Goal: Information Seeking & Learning: Learn about a topic

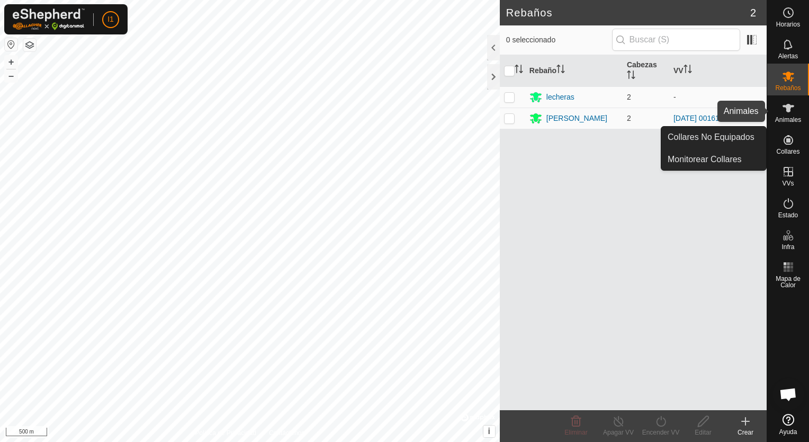
click at [791, 111] on icon at bounding box center [788, 108] width 13 height 13
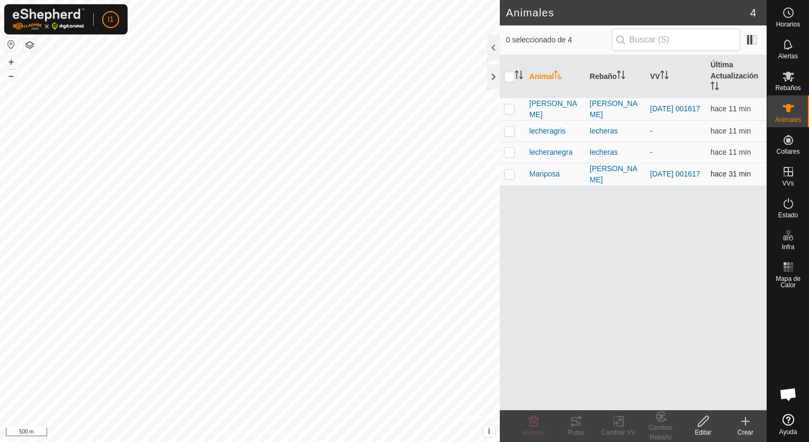
click at [510, 178] on p-checkbox at bounding box center [509, 173] width 11 height 8
checkbox input "true"
click at [569, 423] on tracks-svg-icon at bounding box center [576, 421] width 42 height 13
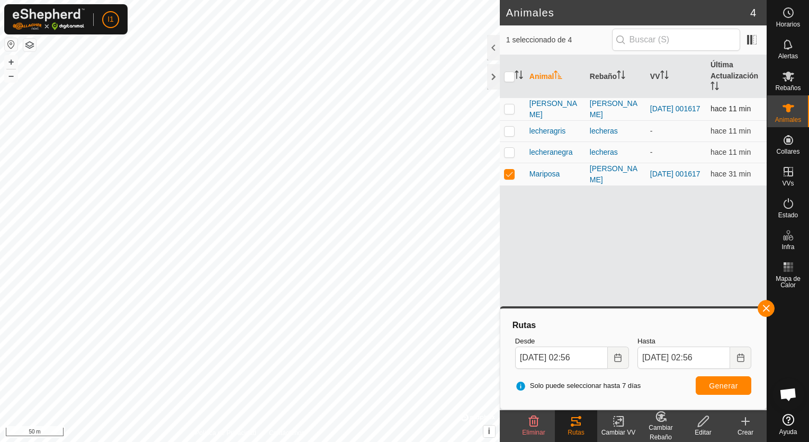
click at [509, 113] on p-checkbox at bounding box center [509, 108] width 11 height 8
checkbox input "true"
click at [508, 178] on p-checkbox at bounding box center [509, 173] width 11 height 8
checkbox input "false"
click at [577, 425] on icon at bounding box center [576, 421] width 10 height 8
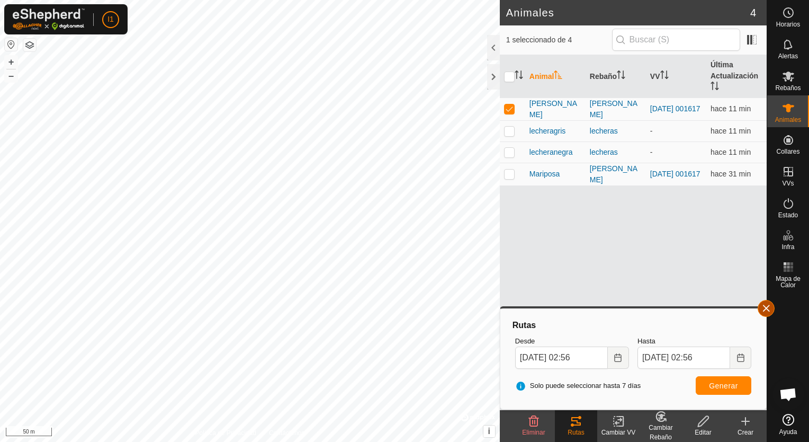
click at [766, 308] on button "button" at bounding box center [766, 308] width 17 height 17
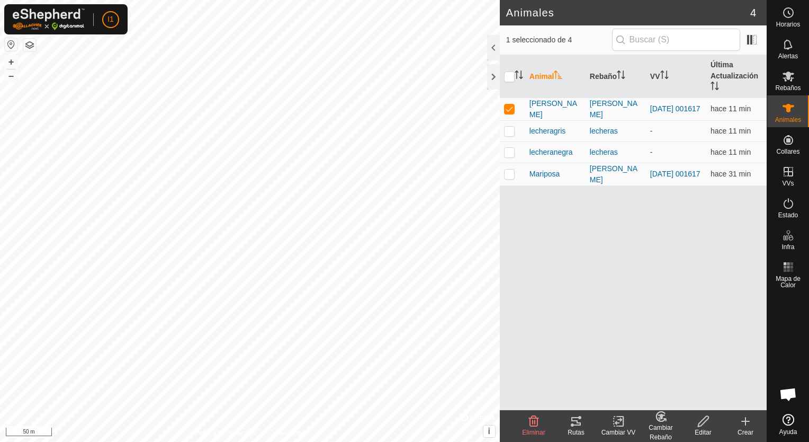
click at [570, 425] on icon at bounding box center [576, 421] width 13 height 13
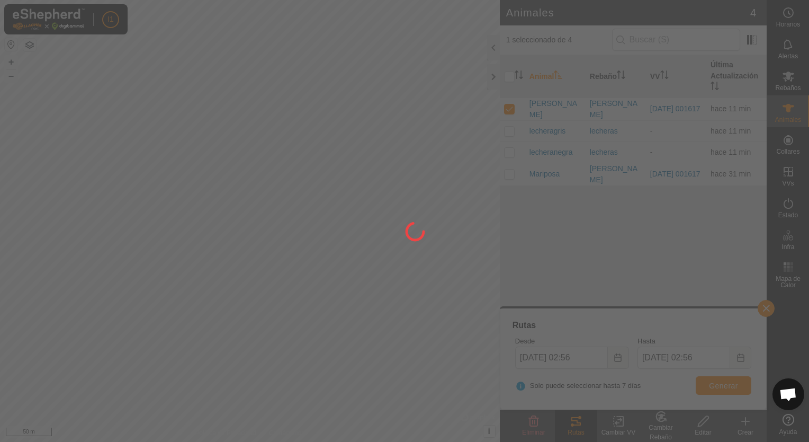
drag, startPoint x: 325, startPoint y: 297, endPoint x: 451, endPoint y: 326, distance: 128.9
click at [462, 334] on div at bounding box center [404, 221] width 809 height 442
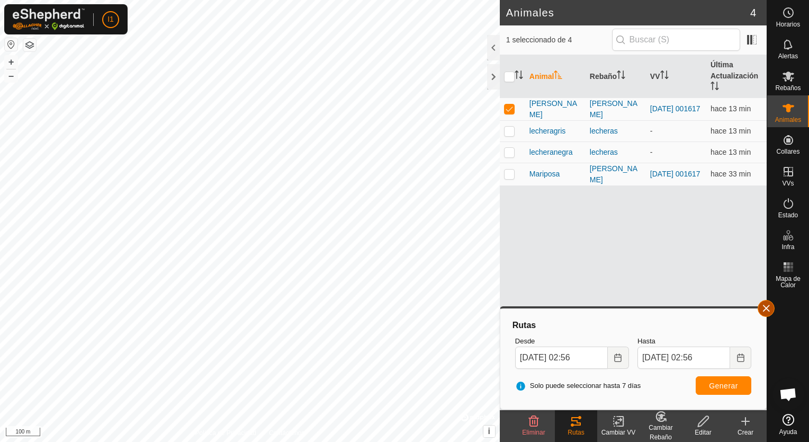
click at [759, 308] on button "button" at bounding box center [766, 308] width 17 height 17
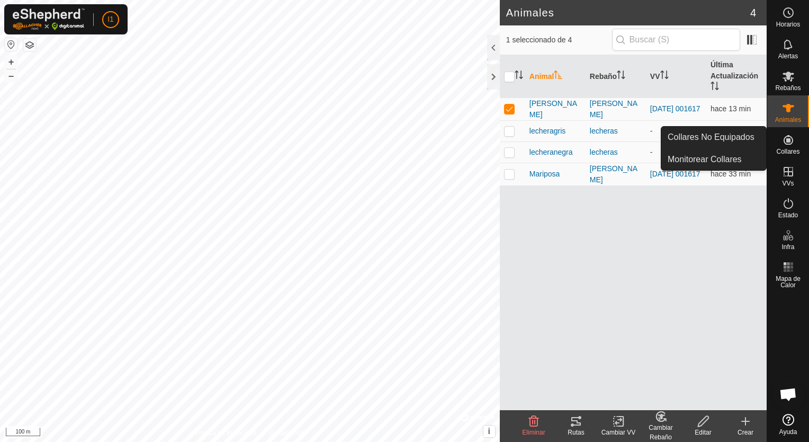
click at [788, 148] on span "Collares" at bounding box center [787, 151] width 23 height 6
click at [707, 159] on link "Monitorear Collares" at bounding box center [713, 159] width 105 height 21
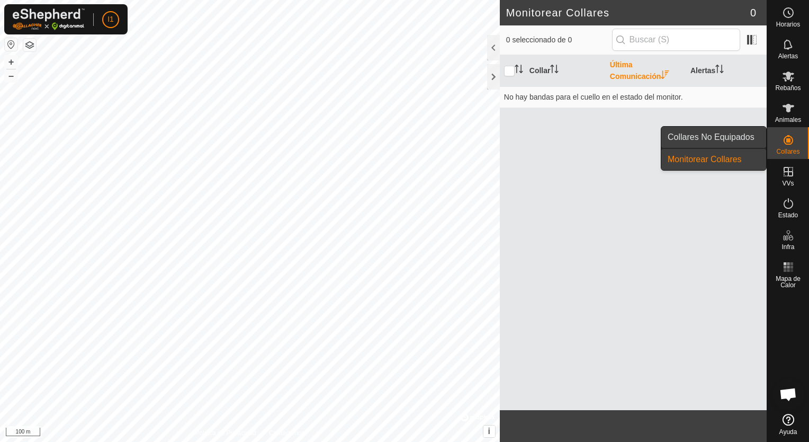
click at [738, 137] on link "Collares No Equipados" at bounding box center [713, 137] width 105 height 21
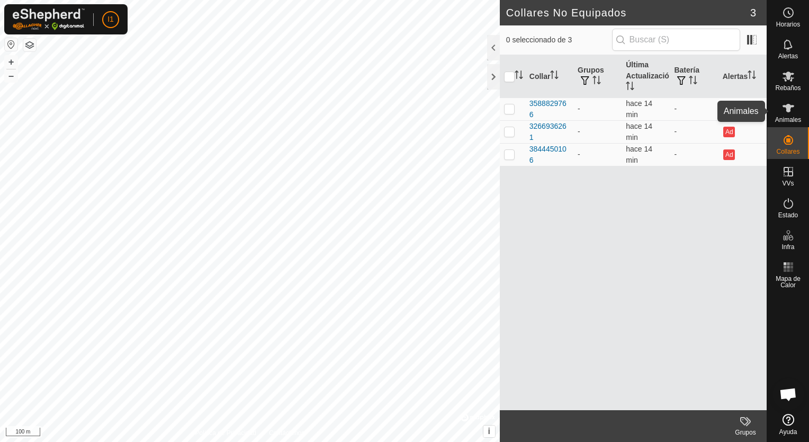
click at [790, 113] on icon at bounding box center [788, 108] width 13 height 13
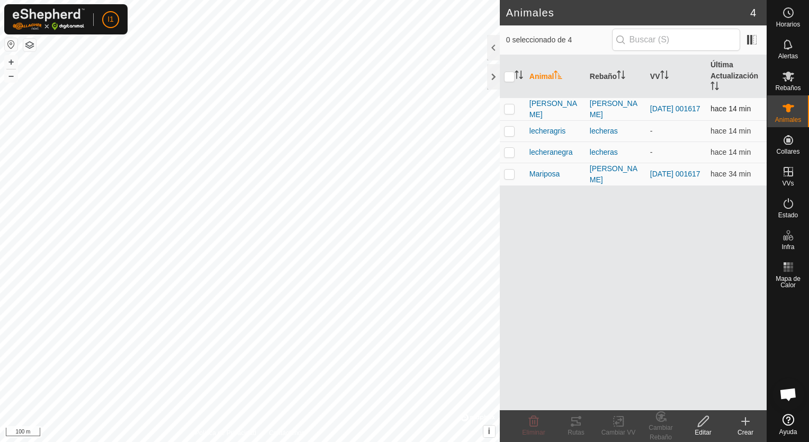
click at [508, 113] on p-checkbox at bounding box center [509, 108] width 11 height 8
checkbox input "true"
click at [577, 428] on div "Rutas" at bounding box center [576, 432] width 42 height 10
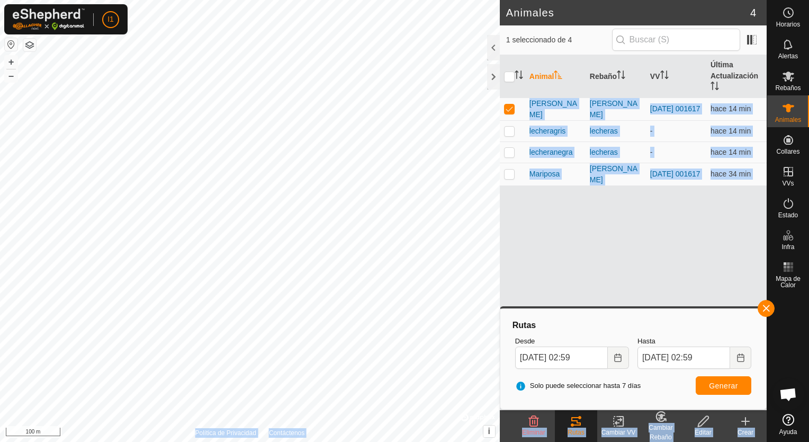
click at [472, 306] on div "Animales 4 1 seleccionado de 4 Animal Rebaño VV Última Actualización [PERSON_NA…" at bounding box center [383, 221] width 767 height 442
click at [633, 269] on div "Animal Rebaño VV Última Actualización [PERSON_NAME] [PERSON_NAME]-Chavales [DAT…" at bounding box center [633, 232] width 267 height 355
click at [675, 141] on td "-" at bounding box center [676, 130] width 60 height 21
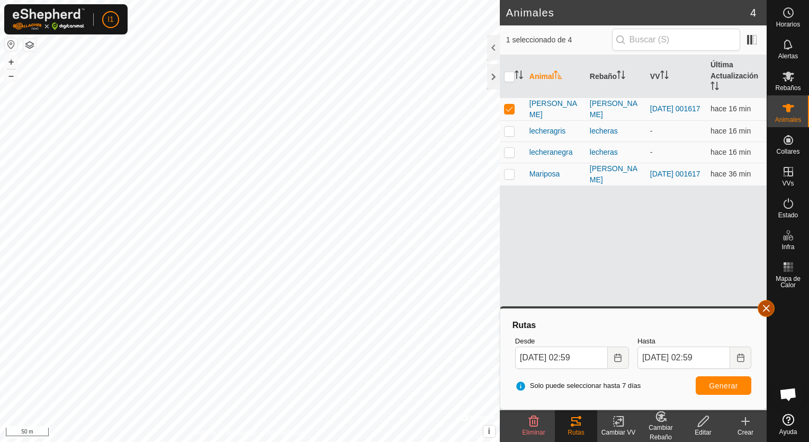
click at [765, 309] on button "button" at bounding box center [766, 308] width 17 height 17
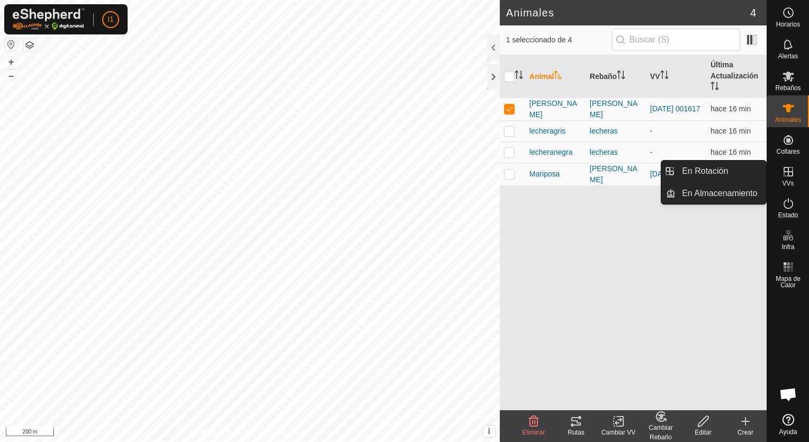
click at [784, 177] on icon at bounding box center [788, 171] width 13 height 13
click at [730, 176] on link "En Rotación" at bounding box center [721, 170] width 91 height 21
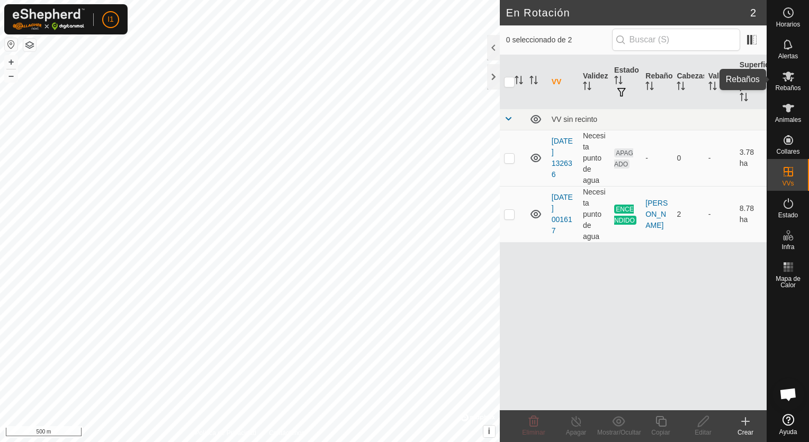
click at [779, 85] on span "Rebaños" at bounding box center [787, 88] width 25 height 6
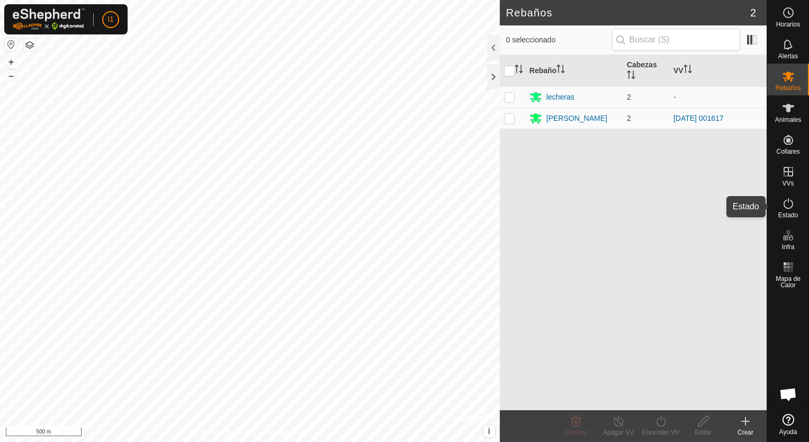
click at [788, 203] on icon at bounding box center [788, 203] width 13 height 13
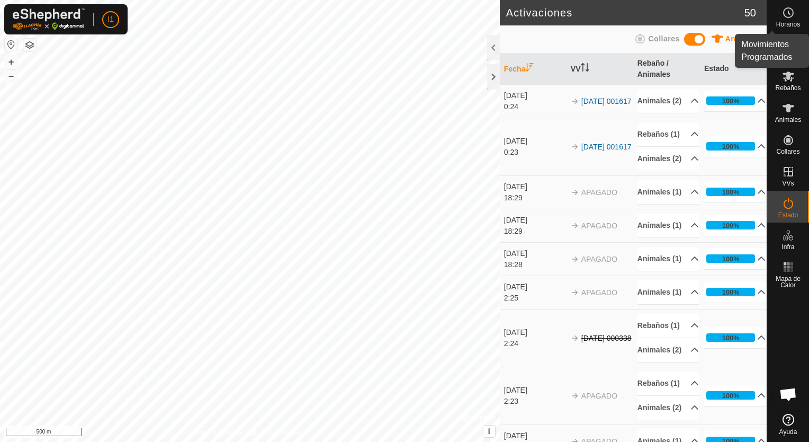
click at [782, 15] on icon at bounding box center [788, 12] width 13 height 13
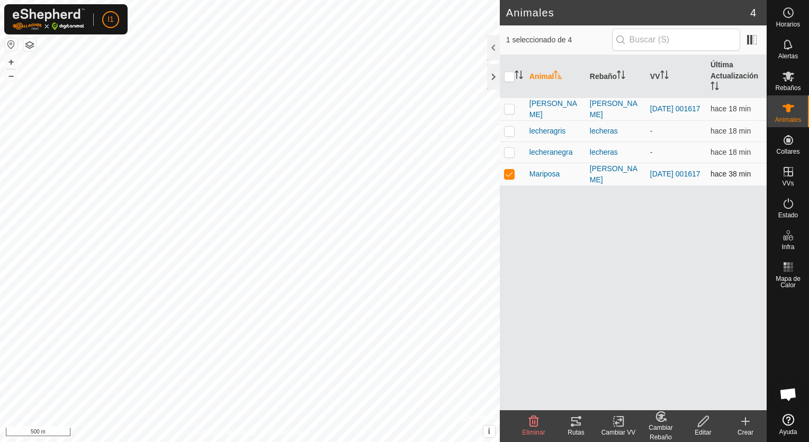
click at [510, 178] on p-checkbox at bounding box center [509, 173] width 11 height 8
checkbox input "false"
click at [720, 79] on th "Última Actualización" at bounding box center [736, 76] width 60 height 43
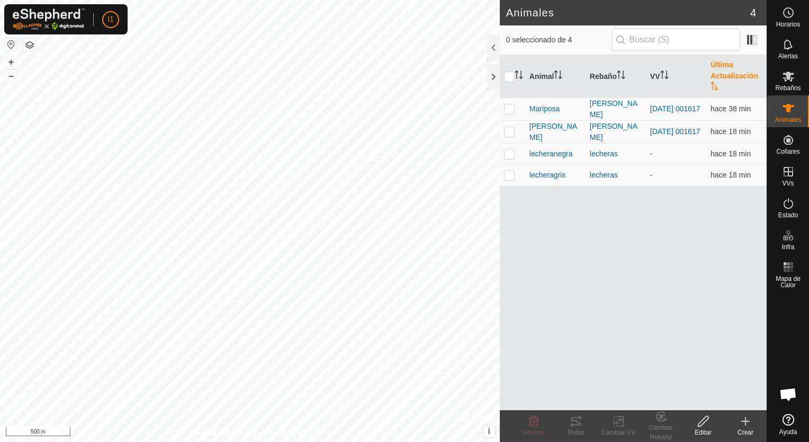
click at [718, 79] on th "Última Actualización" at bounding box center [736, 76] width 60 height 43
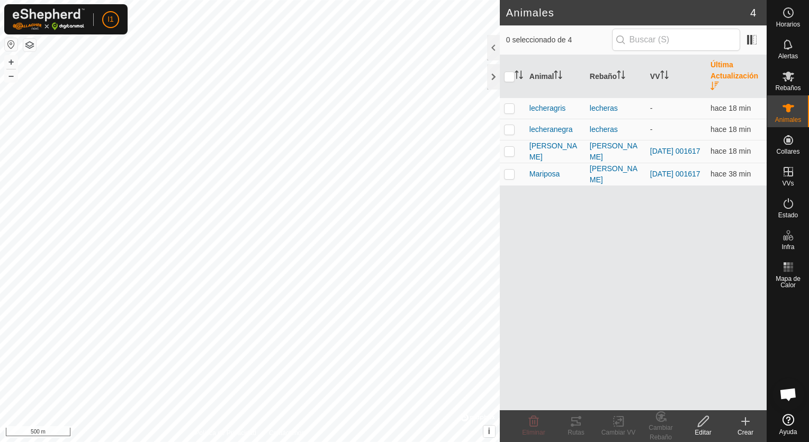
click at [718, 79] on th "Última Actualización" at bounding box center [736, 76] width 60 height 43
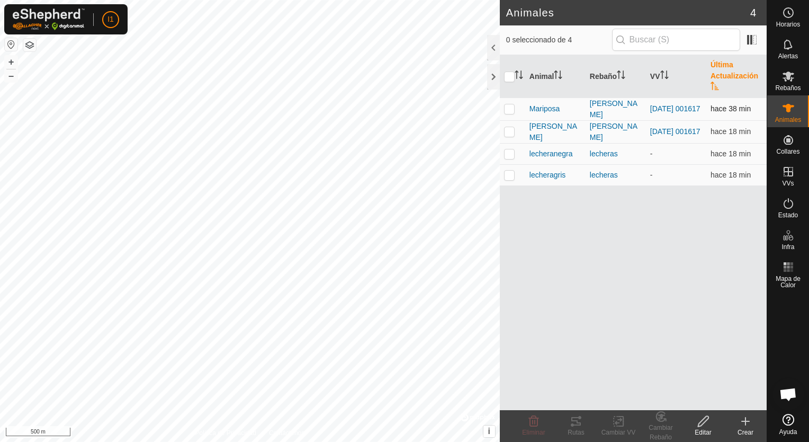
click at [510, 113] on p-checkbox at bounding box center [509, 108] width 11 height 8
checkbox input "true"
click at [728, 76] on th "Última Actualización" at bounding box center [736, 76] width 60 height 43
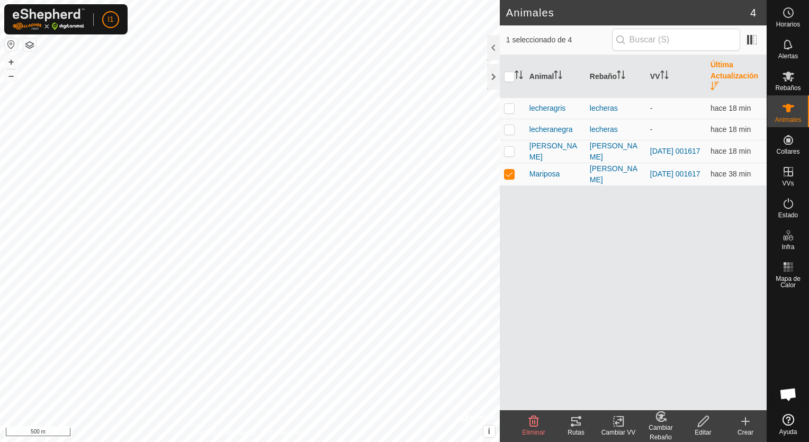
click at [728, 76] on th "Última Actualización" at bounding box center [736, 76] width 60 height 43
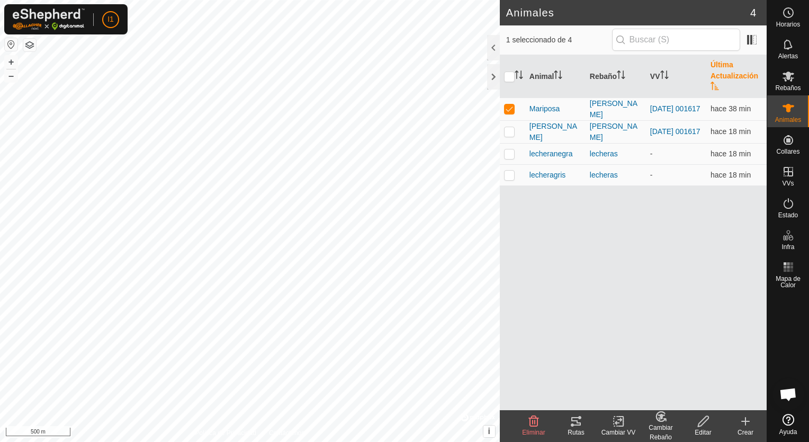
click at [728, 76] on th "Última Actualización" at bounding box center [736, 76] width 60 height 43
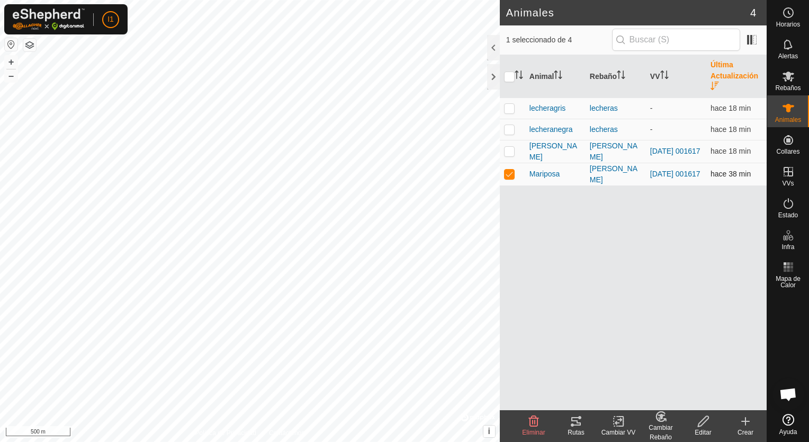
click at [504, 178] on p-checkbox at bounding box center [509, 173] width 11 height 8
checkbox input "false"
click at [721, 178] on span "hace 38 min" at bounding box center [731, 173] width 40 height 8
click at [663, 75] on icon "Activar para ordenar" at bounding box center [664, 74] width 8 height 8
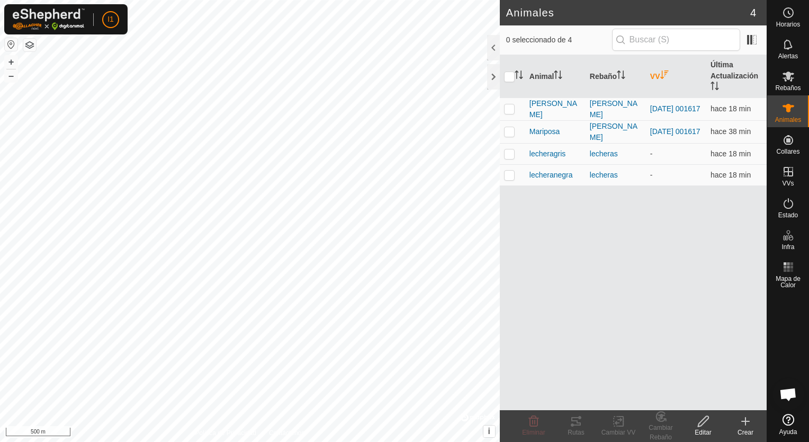
click at [663, 75] on icon "Activar para ordenar" at bounding box center [664, 74] width 8 height 8
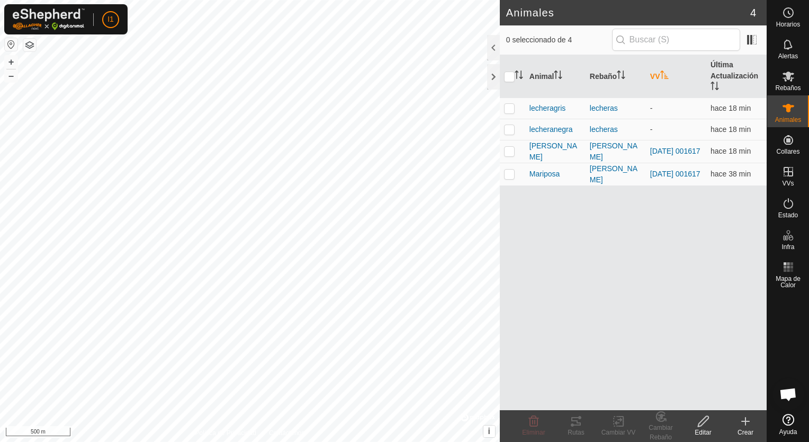
click at [663, 75] on icon "Activar para ordenar" at bounding box center [664, 74] width 8 height 8
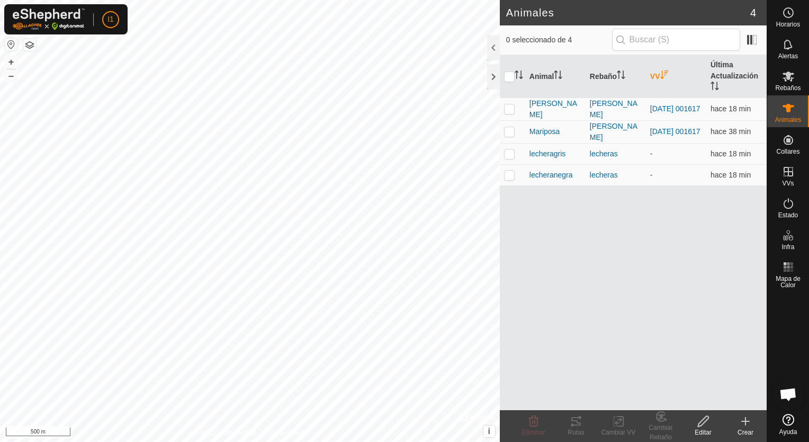
click at [663, 75] on icon "Activar para ordenar" at bounding box center [664, 74] width 8 height 8
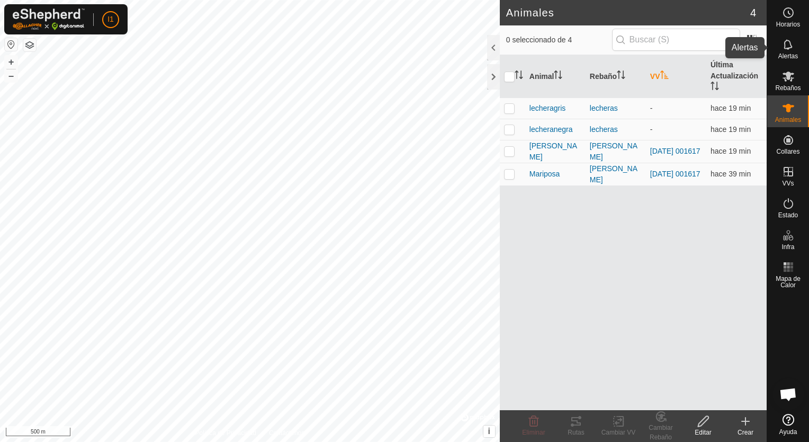
click at [784, 46] on icon at bounding box center [788, 44] width 8 height 10
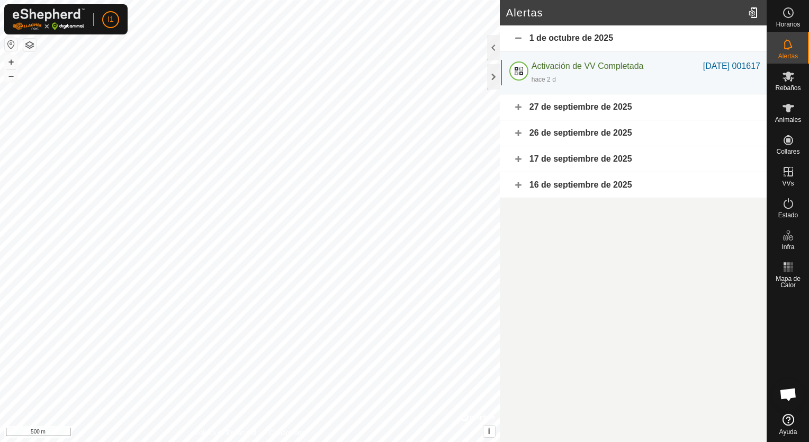
click at [551, 109] on div "27 de septiembre de 2025" at bounding box center [633, 107] width 267 height 26
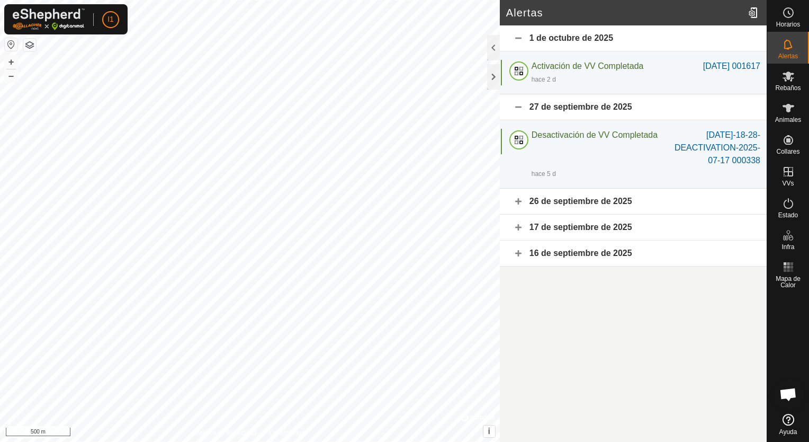
click at [569, 205] on div "26 de septiembre de 2025" at bounding box center [633, 201] width 267 height 26
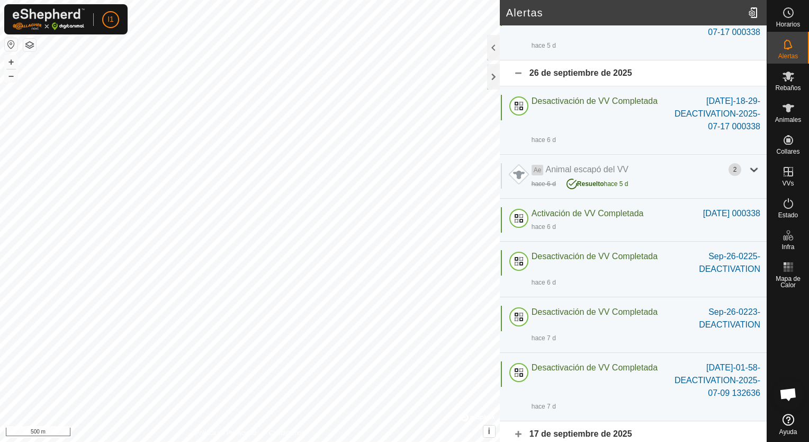
scroll to position [157, 0]
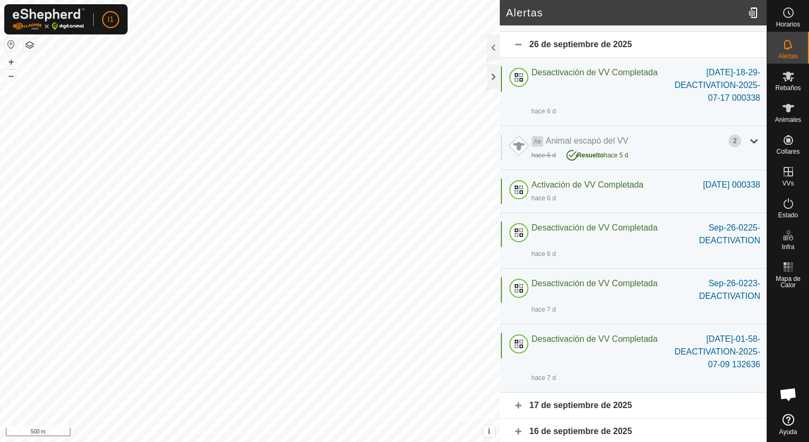
click at [608, 402] on div "17 de septiembre de 2025" at bounding box center [633, 405] width 267 height 26
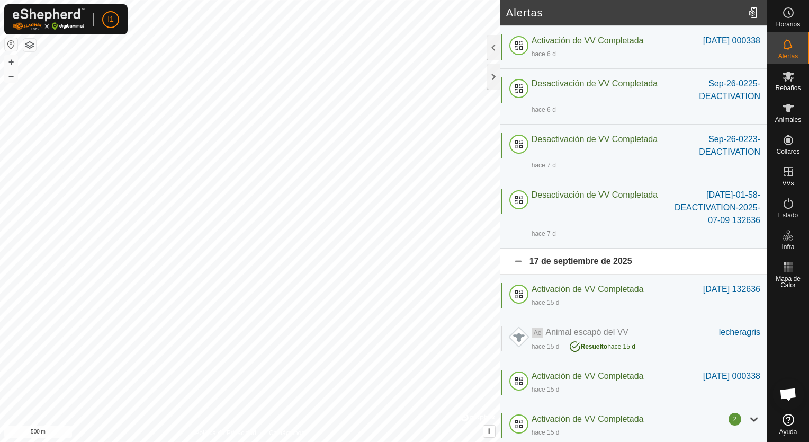
scroll to position [328, 0]
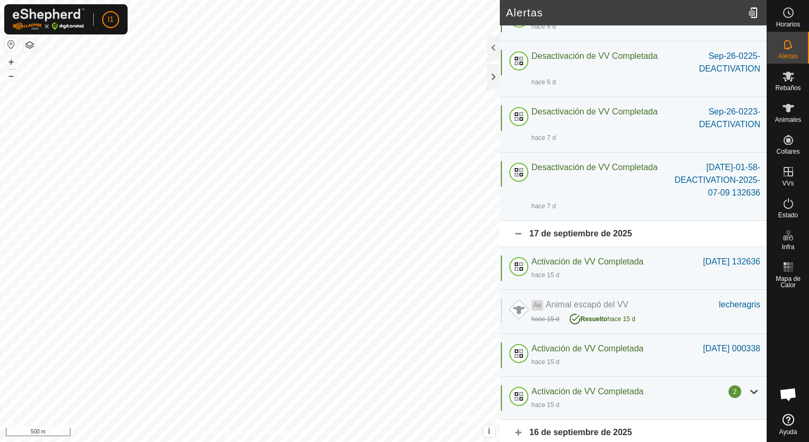
click at [575, 430] on div "16 de septiembre de 2025" at bounding box center [633, 432] width 267 height 26
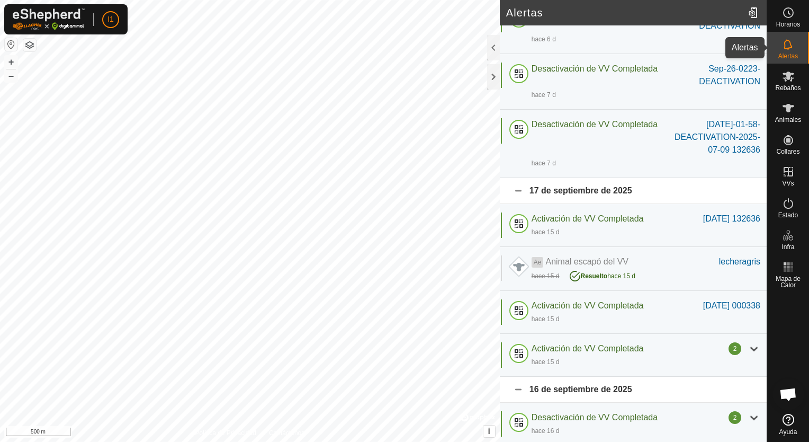
click at [798, 51] on div "Alertas" at bounding box center [788, 48] width 42 height 32
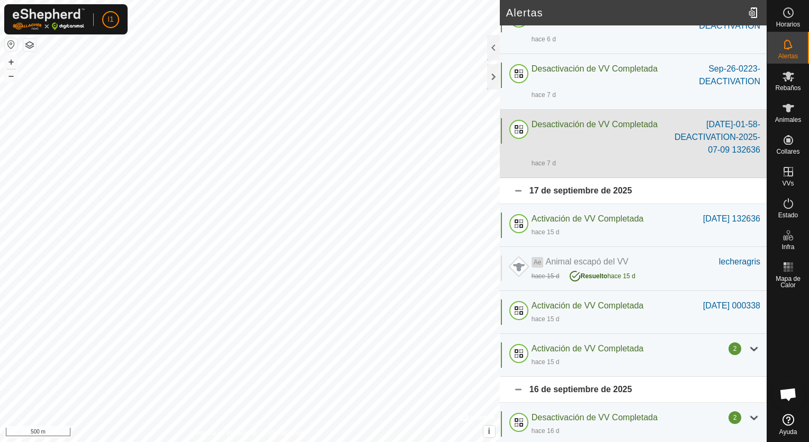
click at [549, 120] on span "Desactivación de VV Completada" at bounding box center [595, 124] width 126 height 9
click at [519, 125] on div at bounding box center [518, 130] width 25 height 25
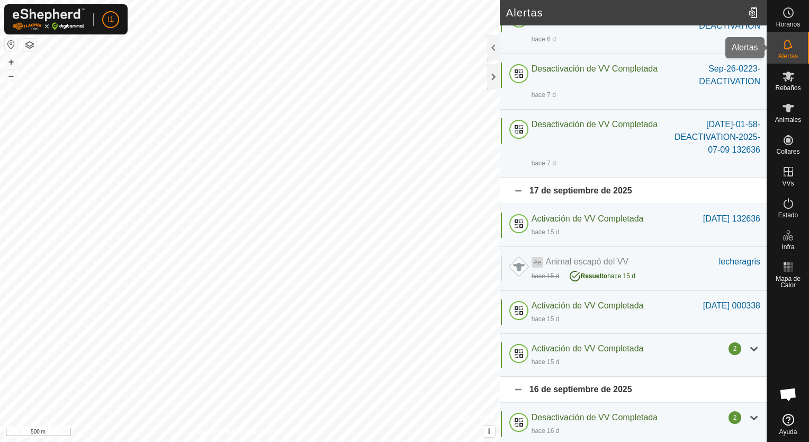
click at [789, 51] on es-notification-svg-icon at bounding box center [788, 44] width 19 height 17
click at [783, 86] on span "Rebaños" at bounding box center [787, 88] width 25 height 6
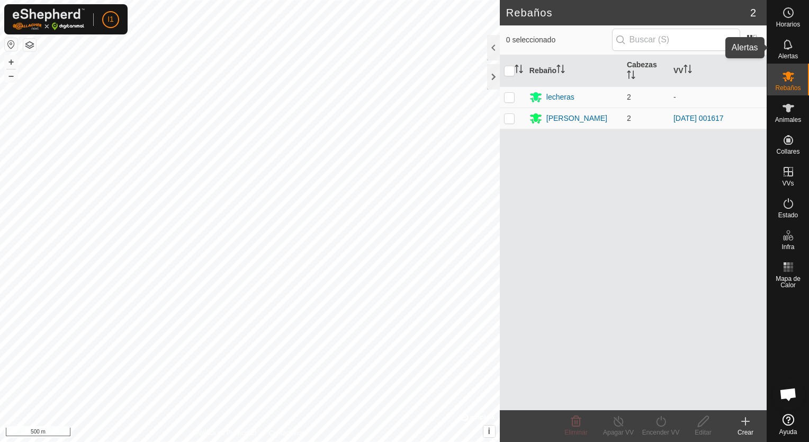
click at [785, 43] on icon at bounding box center [788, 44] width 13 height 13
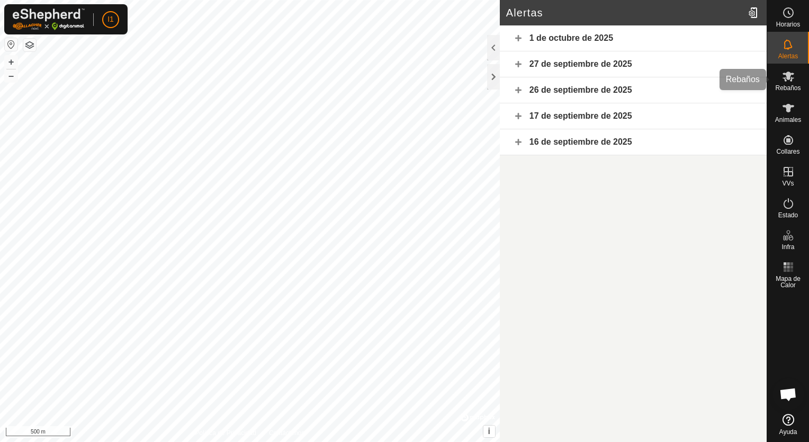
click at [790, 80] on icon at bounding box center [789, 76] width 12 height 10
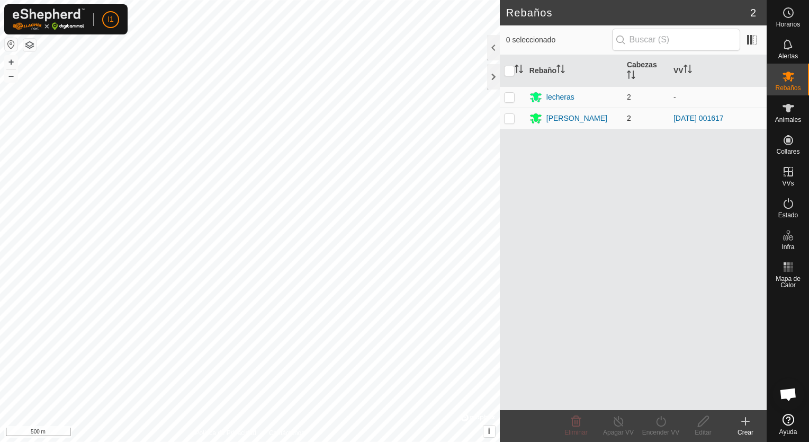
click at [504, 120] on p-checkbox at bounding box center [509, 118] width 11 height 8
click at [504, 121] on p-checkbox at bounding box center [509, 118] width 11 height 8
checkbox input "false"
click at [781, 116] on span "Animales" at bounding box center [788, 119] width 26 height 6
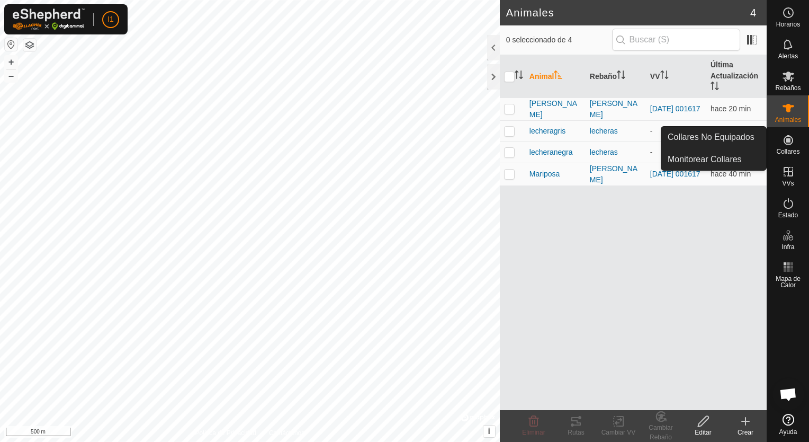
click at [781, 151] on span "Collares" at bounding box center [787, 151] width 23 height 6
click at [737, 156] on link "Monitorear Collares" at bounding box center [713, 159] width 105 height 21
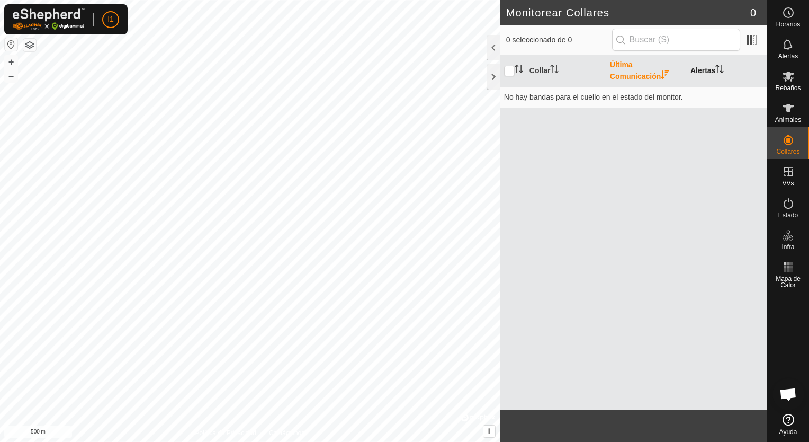
click at [699, 67] on th "Alertas" at bounding box center [726, 71] width 80 height 32
click at [508, 70] on input "checkbox" at bounding box center [509, 71] width 11 height 11
click at [519, 67] on icon "Activar para ordenar" at bounding box center [519, 69] width 8 height 8
click at [517, 69] on icon "Activar para ordenar" at bounding box center [519, 69] width 8 height 8
click at [550, 68] on th "Collar" at bounding box center [565, 71] width 80 height 32
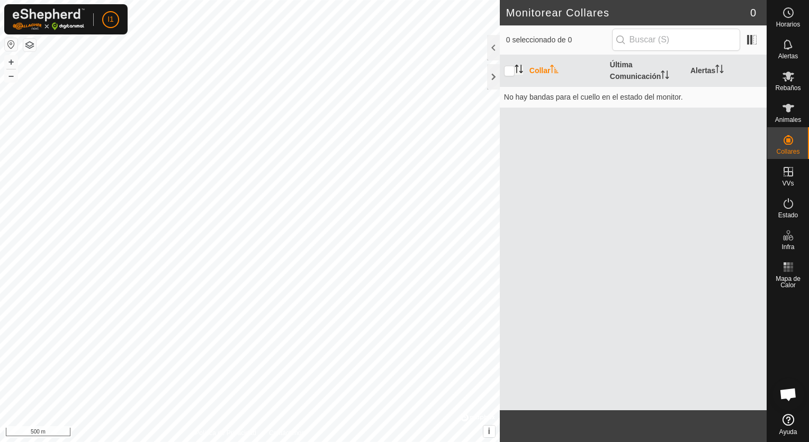
click at [551, 68] on icon "Activar para ordenar" at bounding box center [554, 69] width 8 height 8
click at [542, 69] on th "Collar" at bounding box center [565, 71] width 80 height 32
click at [506, 71] on input "checkbox" at bounding box center [509, 71] width 11 height 11
click at [508, 67] on input "checkbox" at bounding box center [509, 71] width 11 height 11
checkbox input "true"
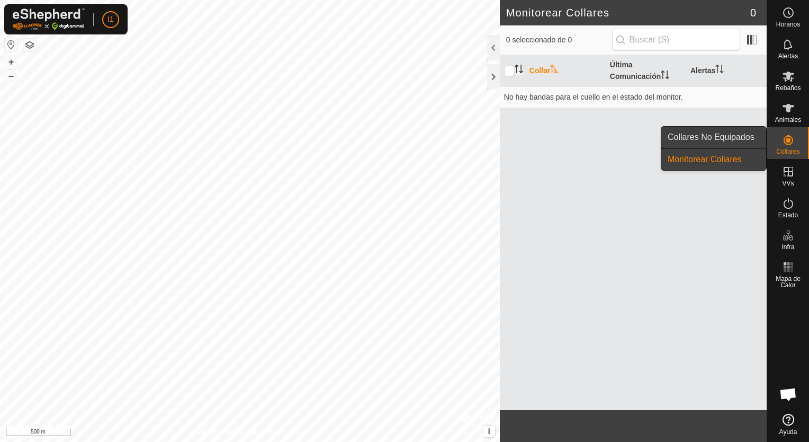
click at [729, 137] on link "Collares No Equipados" at bounding box center [713, 137] width 105 height 21
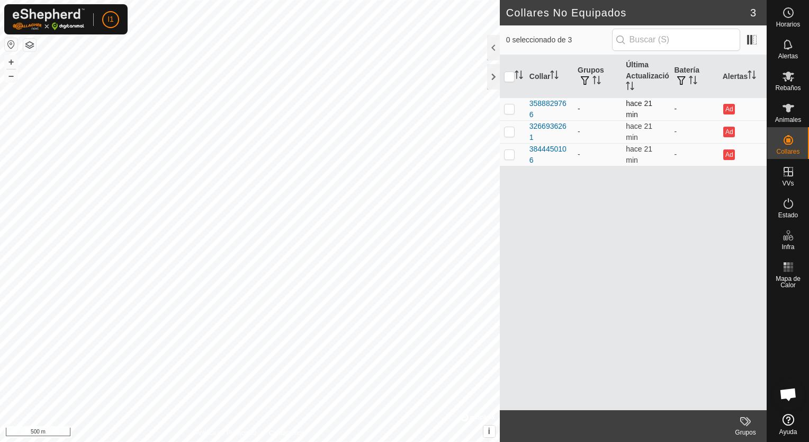
click at [510, 110] on p-checkbox at bounding box center [509, 108] width 11 height 8
checkbox input "false"
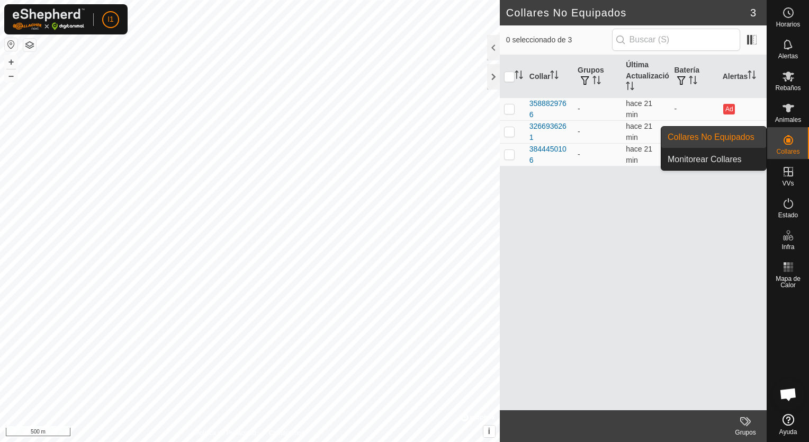
click at [780, 132] on es-neckbands-svg-icon at bounding box center [788, 139] width 19 height 17
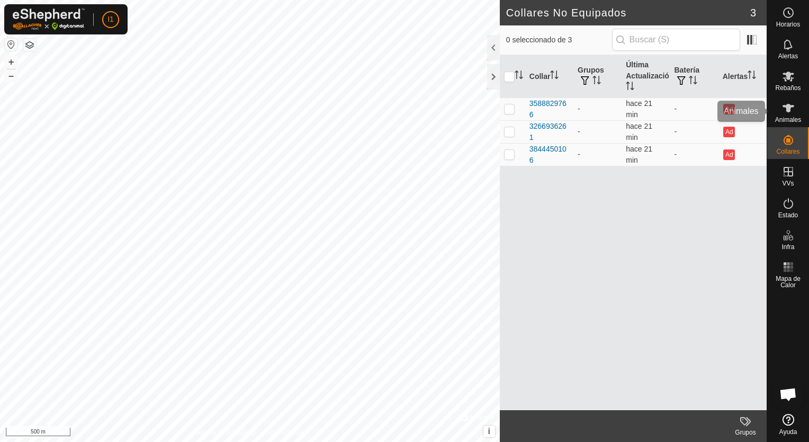
click at [791, 113] on icon at bounding box center [788, 108] width 13 height 13
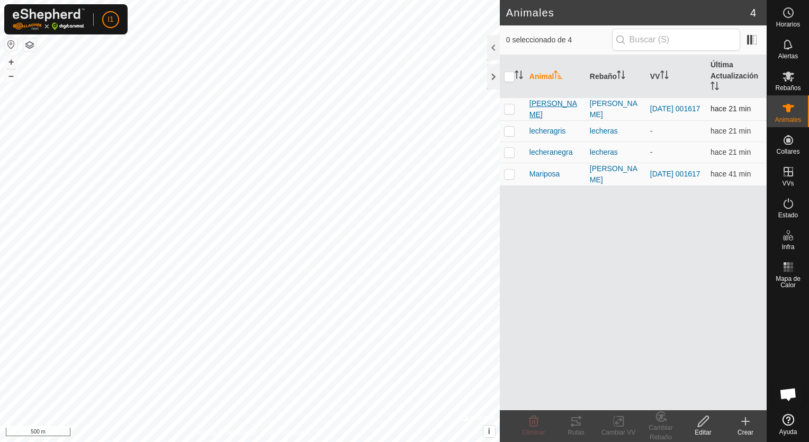
click at [538, 116] on span "[PERSON_NAME]" at bounding box center [555, 109] width 52 height 22
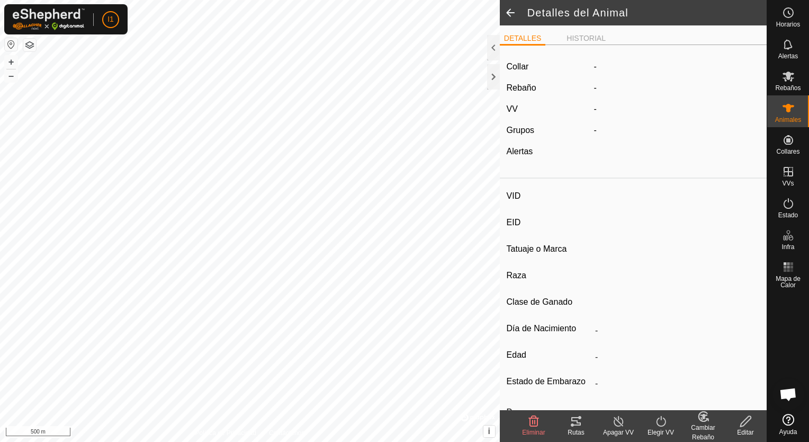
type input "[PERSON_NAME]"
type input "-"
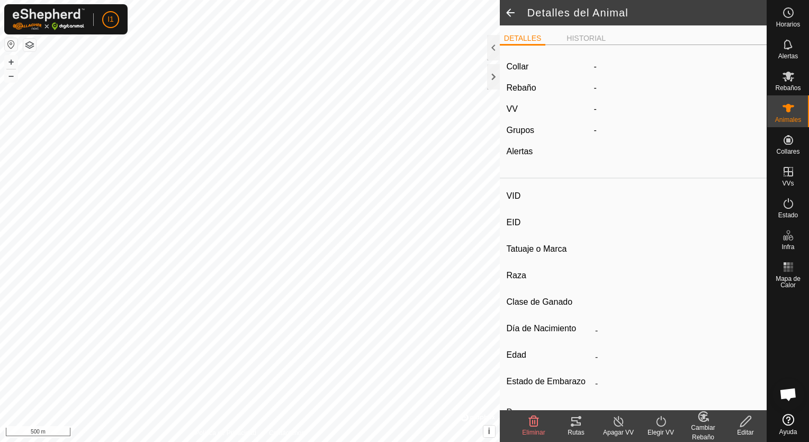
type input "0 kg"
type input "-"
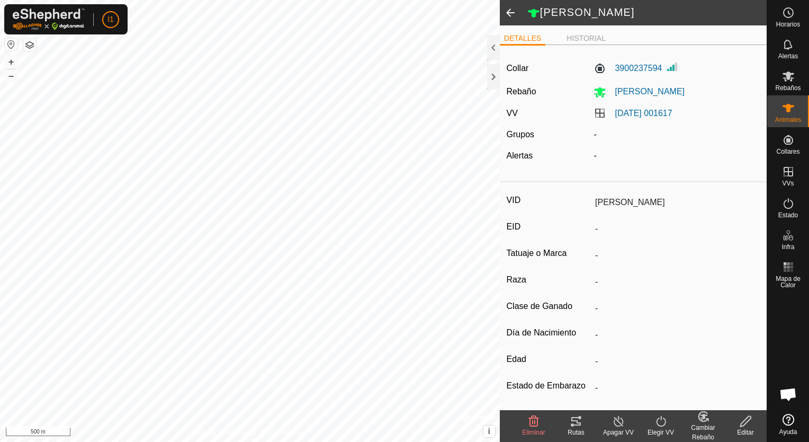
scroll to position [76, 0]
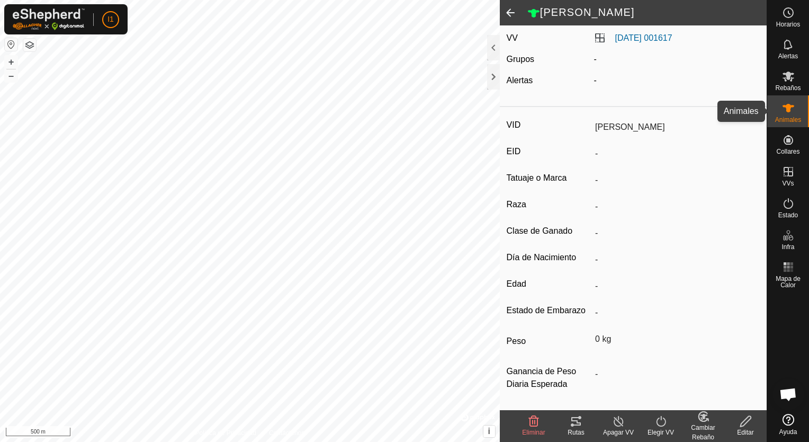
click at [779, 106] on es-animals-svg-icon at bounding box center [788, 108] width 19 height 17
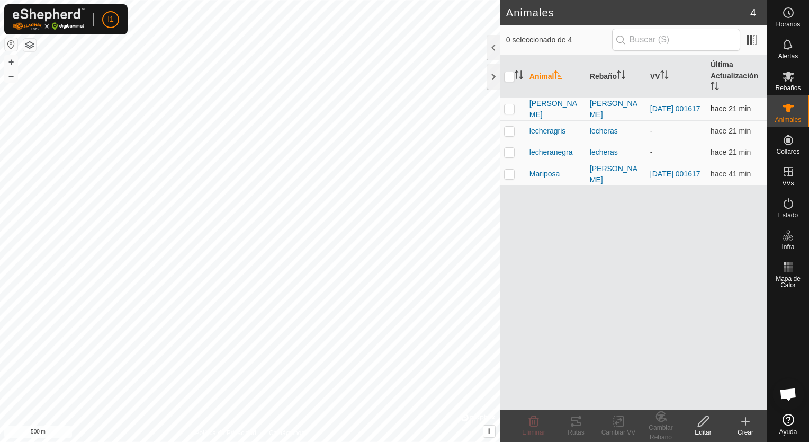
click at [534, 115] on span "[PERSON_NAME]" at bounding box center [555, 109] width 52 height 22
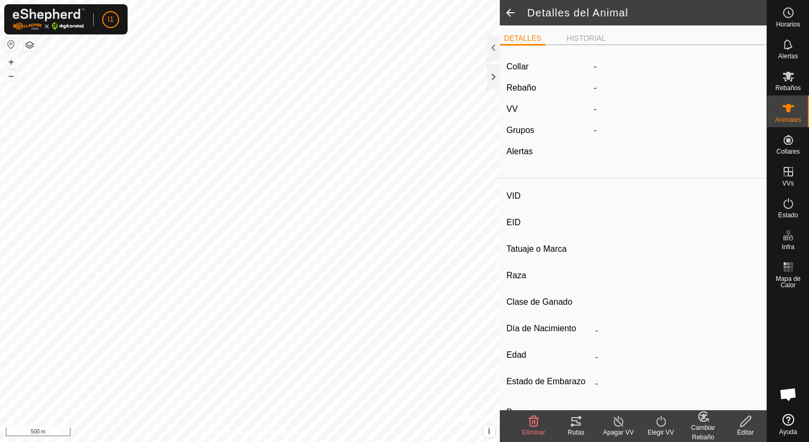
type input "[PERSON_NAME]"
type input "-"
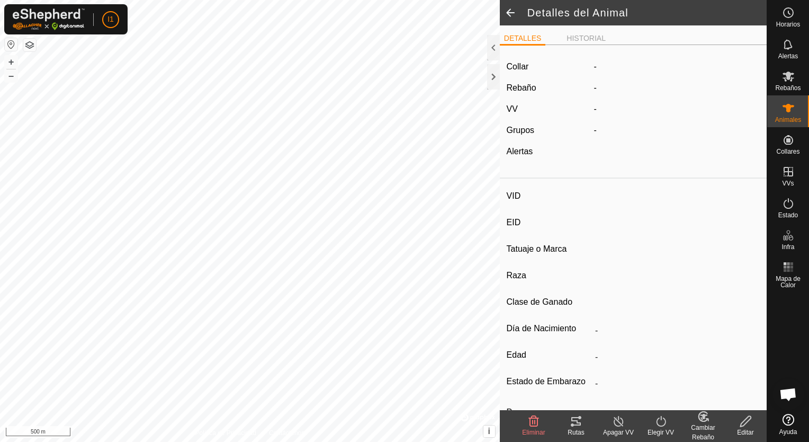
type input "0 kg"
type input "-"
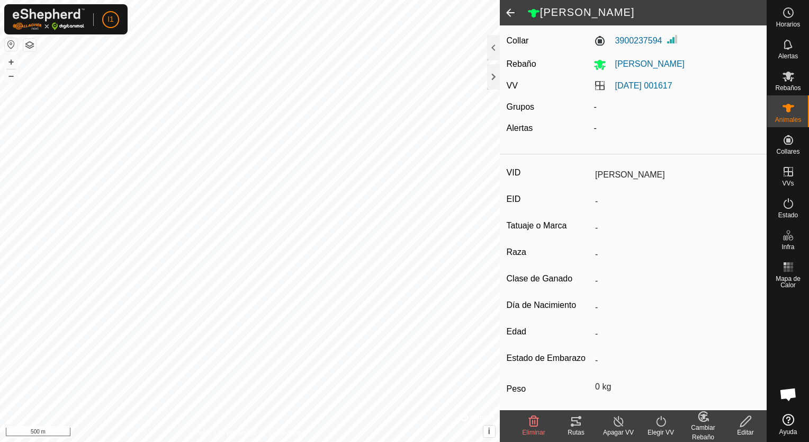
scroll to position [53, 0]
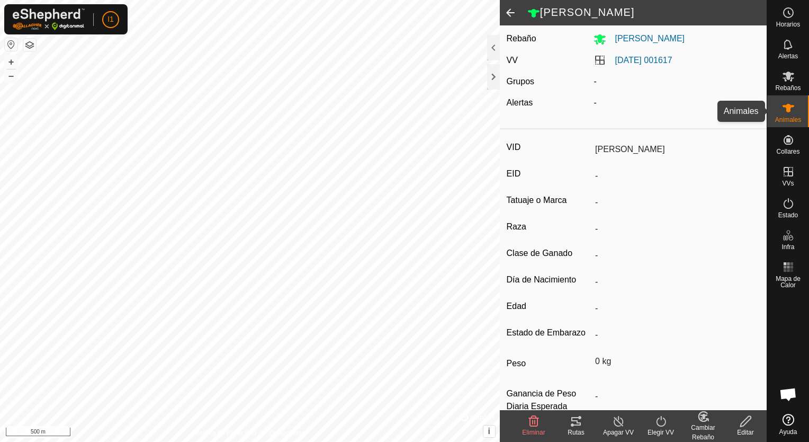
click at [797, 112] on div "Animales" at bounding box center [788, 111] width 42 height 32
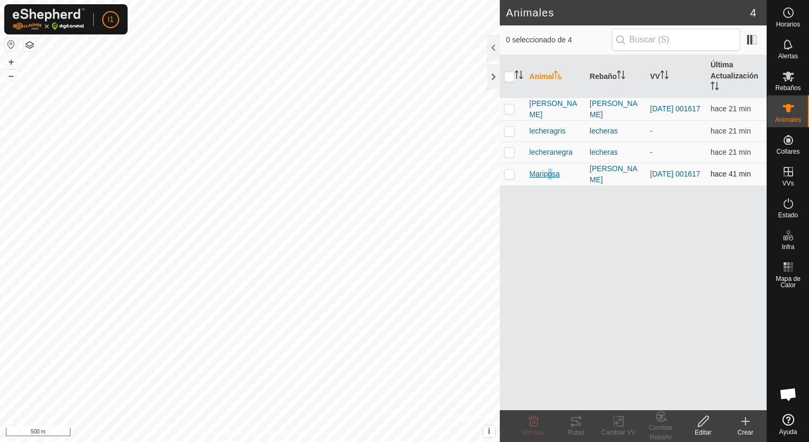
click at [546, 179] on span "Mariposa" at bounding box center [544, 173] width 31 height 11
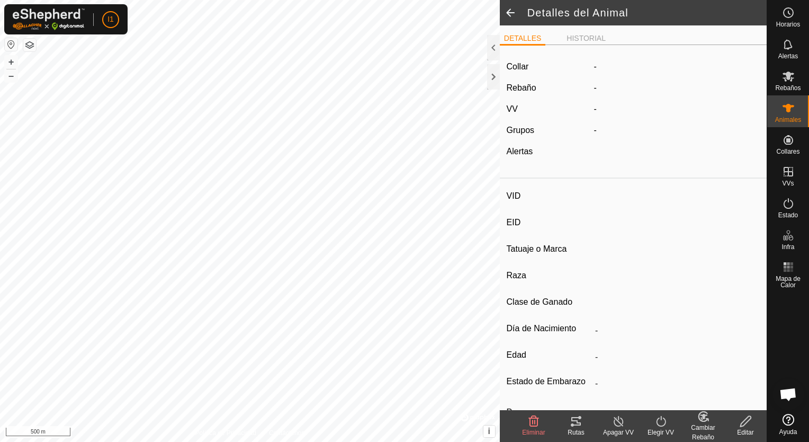
type input "Mariposa"
type input "-"
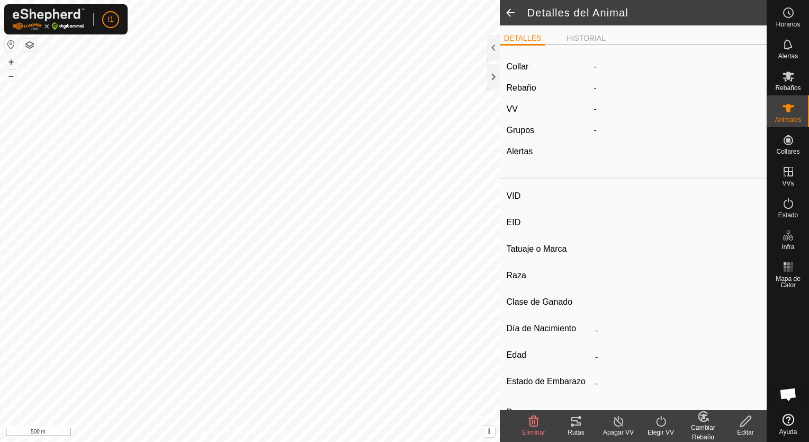
type input "Preñada"
type input "0 kg"
type input "-"
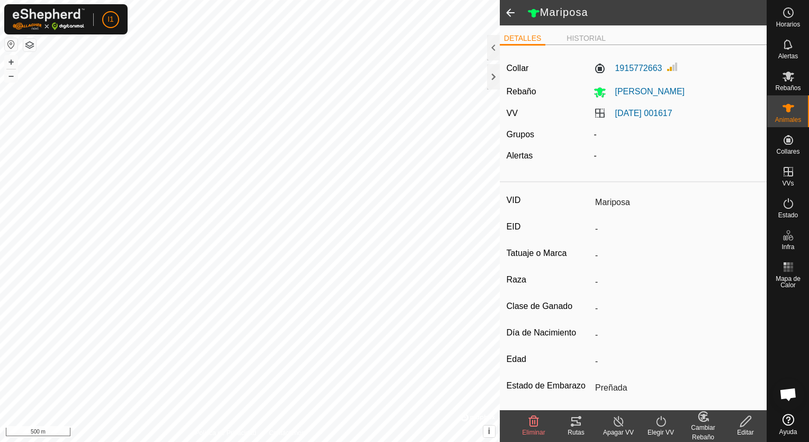
drag, startPoint x: 597, startPoint y: 126, endPoint x: 607, endPoint y: 118, distance: 13.2
click at [801, 113] on div "Animales" at bounding box center [788, 111] width 42 height 32
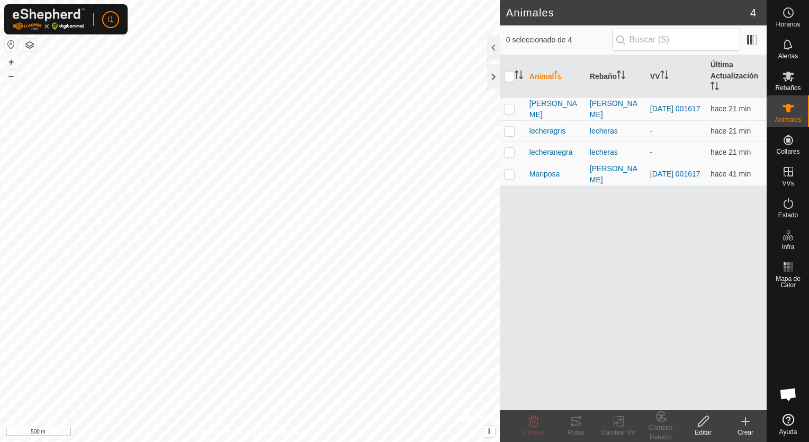
click at [25, 44] on button "button" at bounding box center [29, 45] width 13 height 13
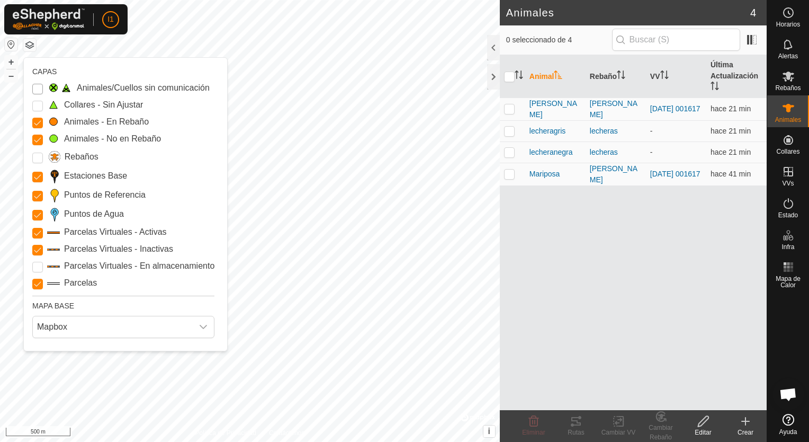
click at [37, 92] on Issue "Animales/Cuellos sin comunicación" at bounding box center [37, 89] width 11 height 11
click at [40, 106] on Unfitted "Collares - Sin Ajustar" at bounding box center [37, 106] width 11 height 11
click at [32, 159] on input "Rebaños" at bounding box center [37, 157] width 11 height 11
click at [38, 264] on Storage "Parcelas Virtuales - En almacenamiento" at bounding box center [37, 267] width 11 height 11
click at [200, 325] on icon "dropdown trigger" at bounding box center [203, 327] width 7 height 4
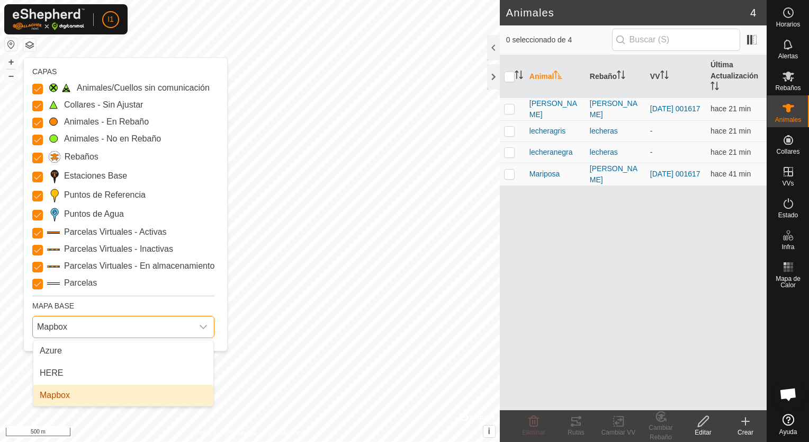
click at [72, 399] on li "Mapbox" at bounding box center [123, 394] width 180 height 21
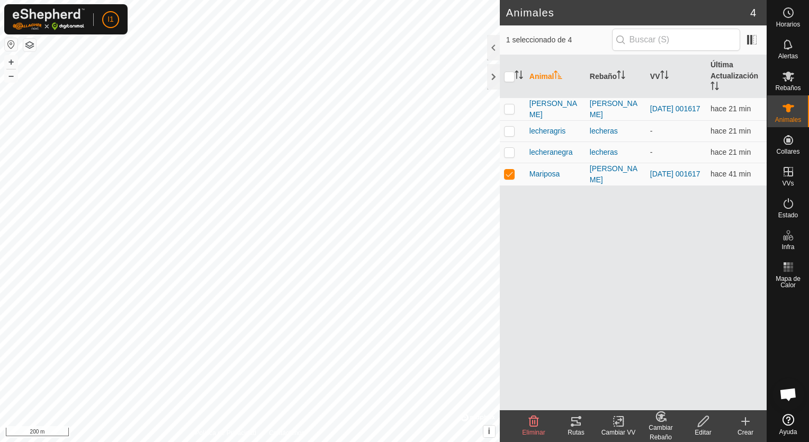
checkbox input "false"
click at [535, 114] on span "[PERSON_NAME]" at bounding box center [555, 109] width 52 height 22
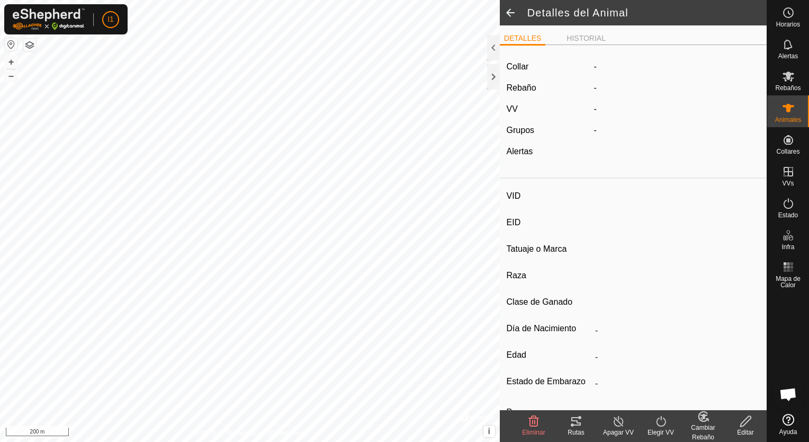
type input "[PERSON_NAME]"
type input "-"
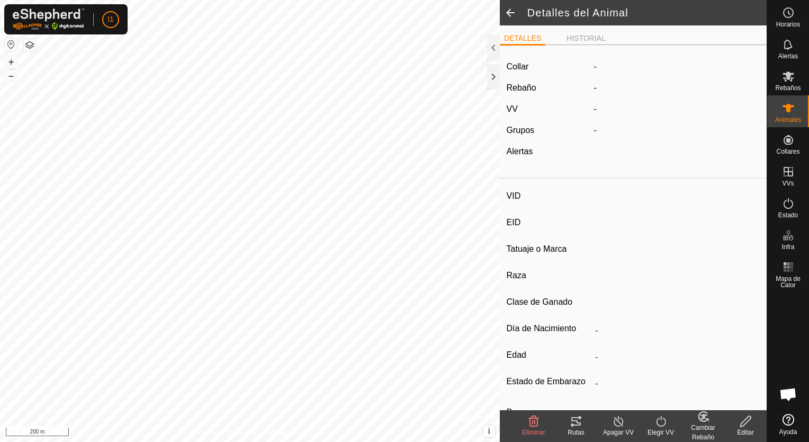
type input "0 kg"
type input "-"
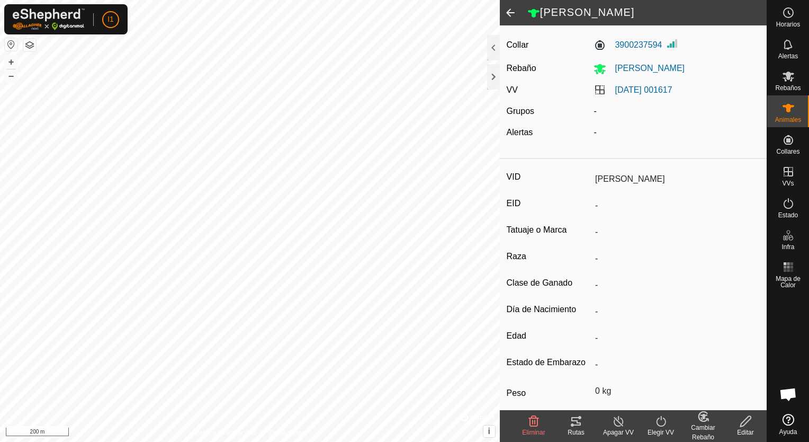
scroll to position [76, 0]
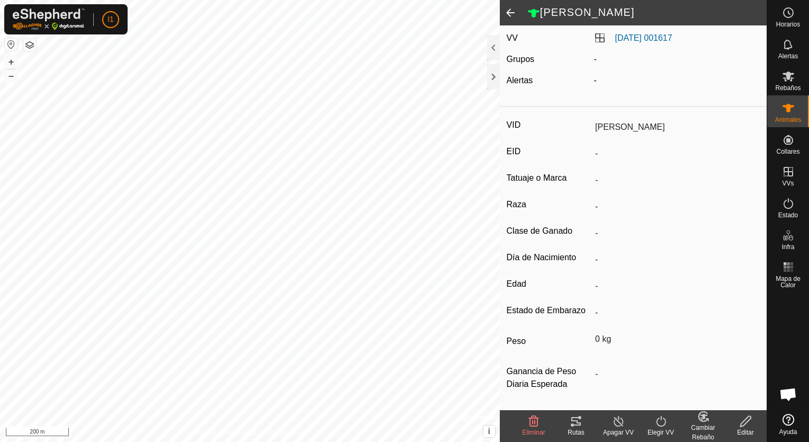
click at [591, 376] on input "-" at bounding box center [675, 374] width 169 height 18
click at [593, 375] on input "-" at bounding box center [675, 374] width 169 height 18
click at [596, 373] on input "-" at bounding box center [675, 374] width 169 height 18
click at [599, 374] on input "-" at bounding box center [675, 374] width 169 height 18
click at [599, 376] on input "-" at bounding box center [675, 374] width 169 height 18
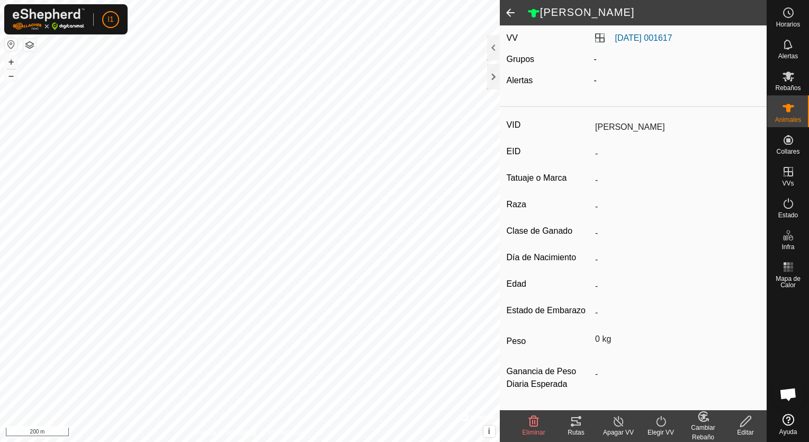
click at [637, 348] on div "0 kg" at bounding box center [675, 339] width 169 height 18
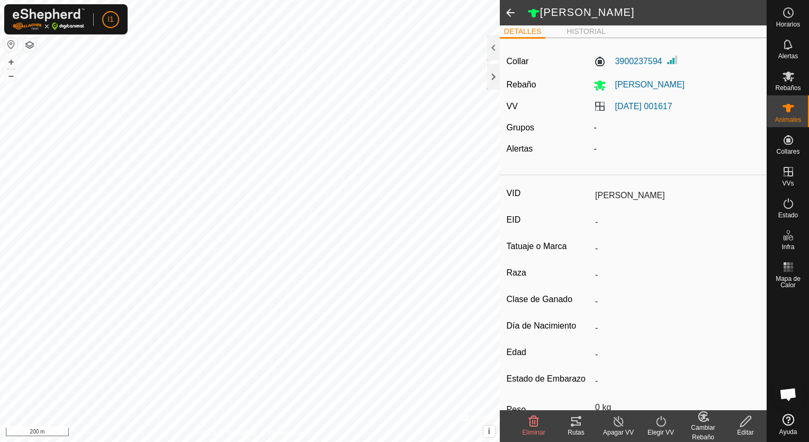
scroll to position [0, 0]
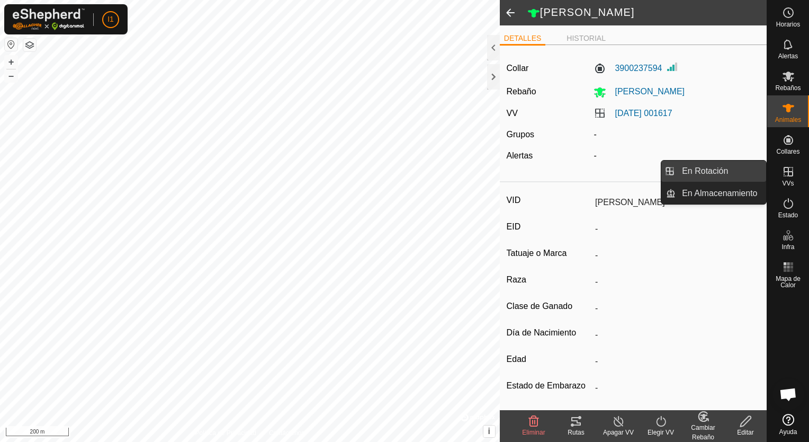
click at [697, 177] on link "En Rotación" at bounding box center [721, 170] width 91 height 21
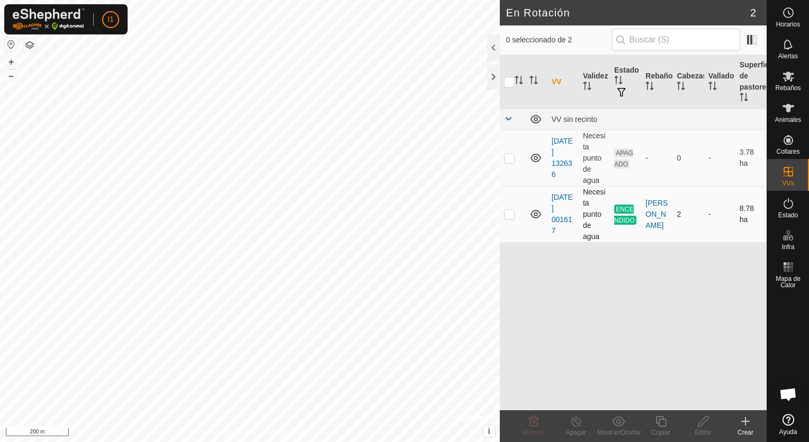
click at [513, 218] on p-checkbox at bounding box center [509, 214] width 11 height 8
checkbox input "true"
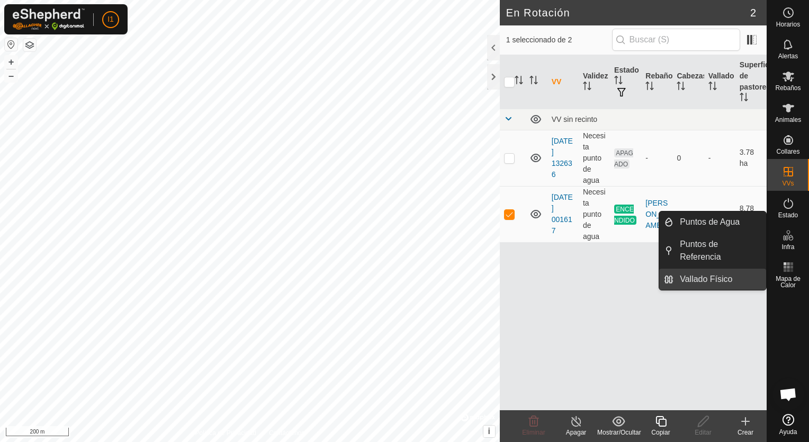
click at [702, 277] on link "Vallado Físico" at bounding box center [719, 278] width 93 height 21
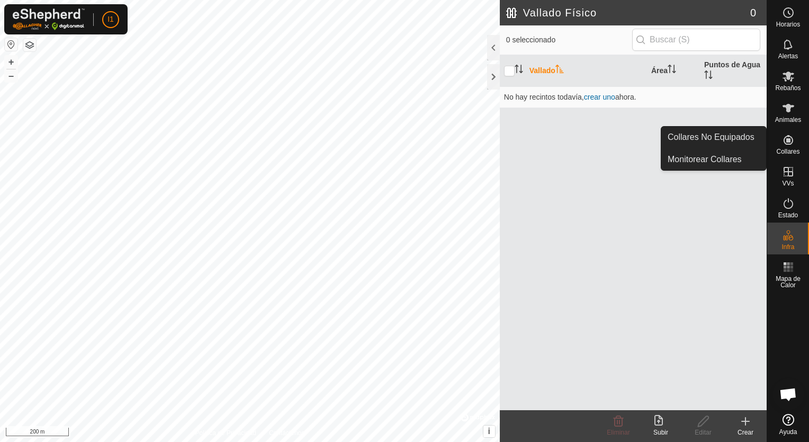
click at [784, 148] on span "Collares" at bounding box center [787, 151] width 23 height 6
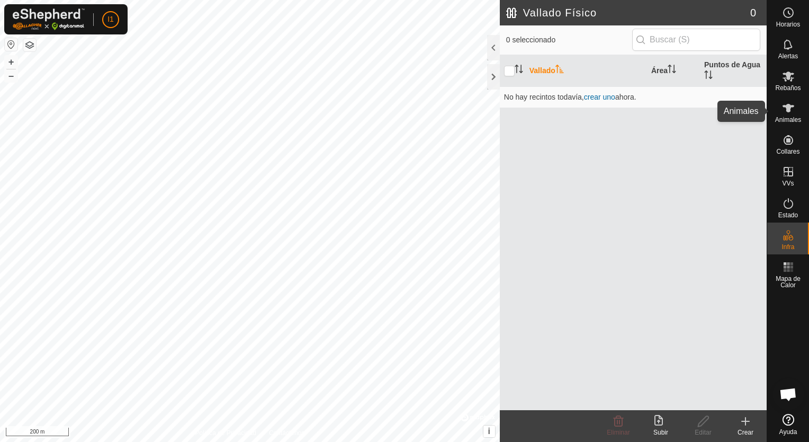
click at [789, 108] on icon at bounding box center [789, 108] width 12 height 8
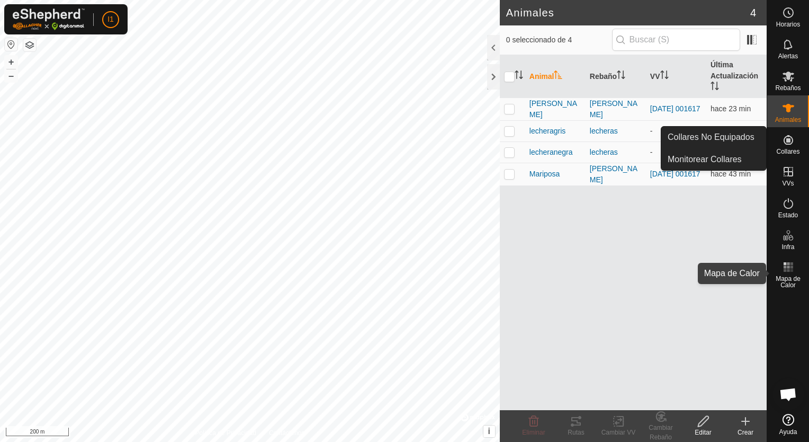
click at [787, 267] on rect at bounding box center [788, 266] width 3 height 3
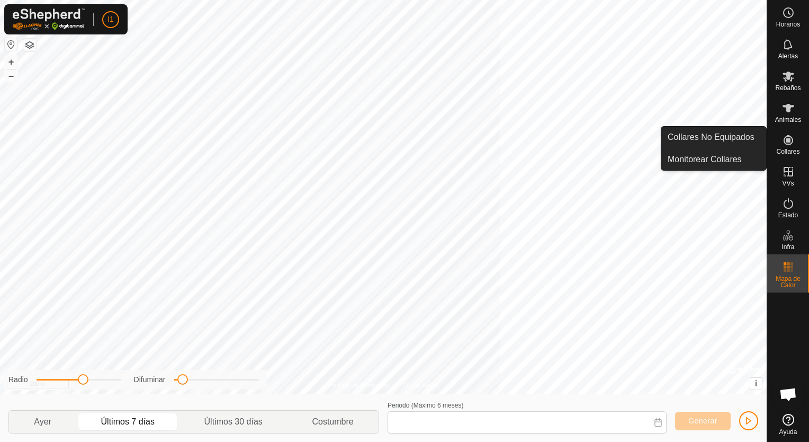
type input "[DATE] - [DATE]"
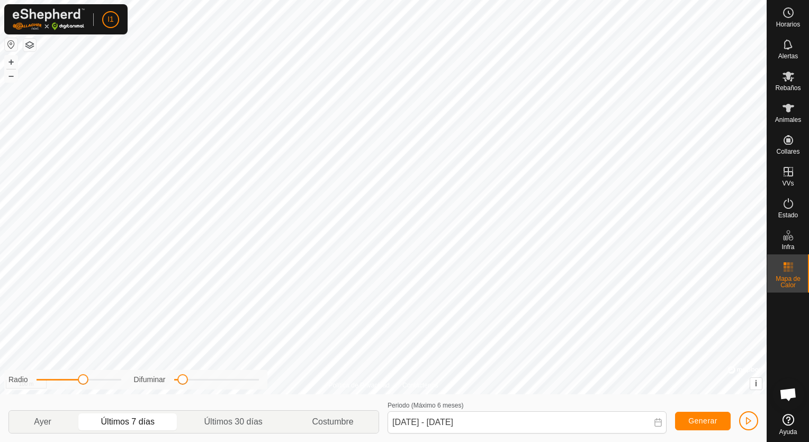
click at [14, 42] on button "button" at bounding box center [11, 44] width 13 height 13
